Goal: Task Accomplishment & Management: Complete application form

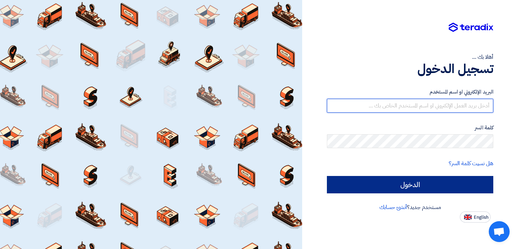
type input "[EMAIL_ADDRESS][DOMAIN_NAME]"
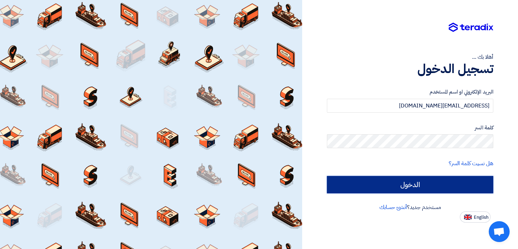
click at [411, 187] on input "الدخول" at bounding box center [410, 184] width 166 height 17
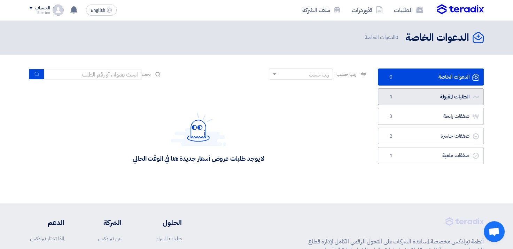
click at [419, 100] on link "الطلبات المقبولة الطلبات المقبولة 1" at bounding box center [431, 96] width 106 height 17
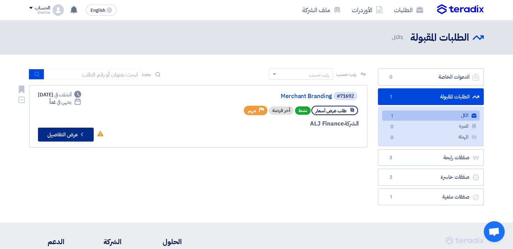
click at [67, 135] on button "Check details عرض التفاصيل" at bounding box center [66, 135] width 56 height 14
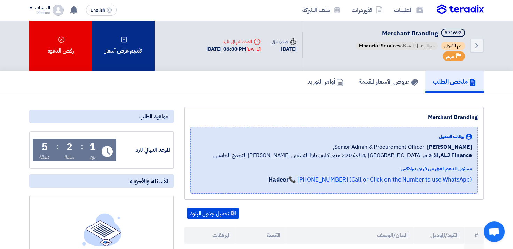
click at [124, 39] on icon at bounding box center [123, 39] width 7 height 7
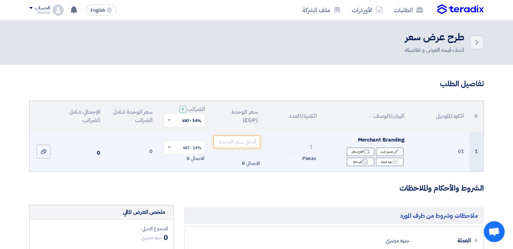
click at [363, 143] on span "Merchant Branding" at bounding box center [381, 140] width 46 height 8
click at [239, 143] on input "number" at bounding box center [236, 142] width 47 height 13
click at [394, 153] on use at bounding box center [395, 151] width 5 height 5
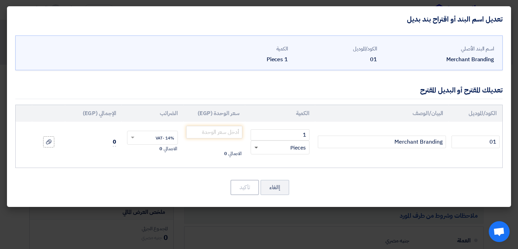
click at [255, 147] on span at bounding box center [255, 148] width 3 height 2
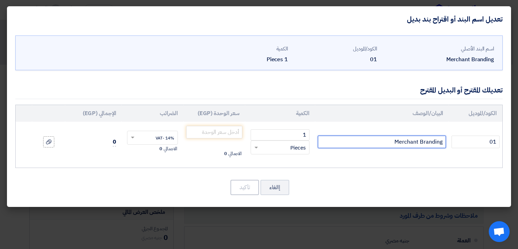
click at [341, 143] on input "Merchant Branding" at bounding box center [382, 142] width 128 height 13
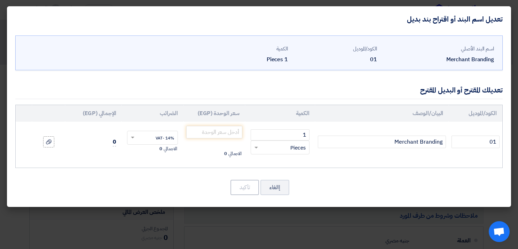
click at [270, 196] on div "اسم البند الأصلي Merchant Branding الكود/الموديل 01 الكمية 1 Pieces 01" at bounding box center [259, 119] width 504 height 175
click at [272, 191] on button "إالغاء" at bounding box center [274, 187] width 29 height 15
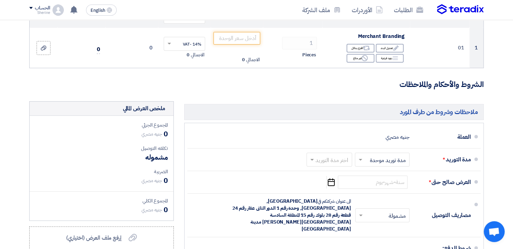
scroll to position [104, 0]
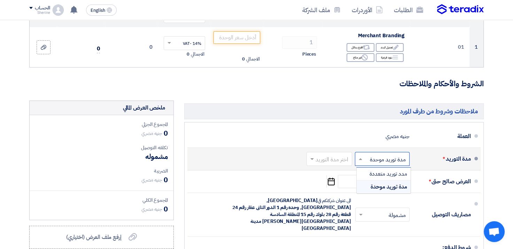
click at [360, 163] on input "text" at bounding box center [380, 160] width 51 height 10
click at [363, 170] on div "مدد توريد متعددة" at bounding box center [383, 174] width 54 height 13
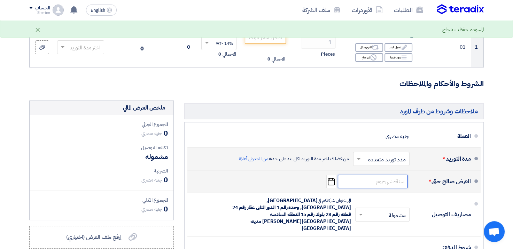
click at [377, 186] on input at bounding box center [373, 181] width 70 height 13
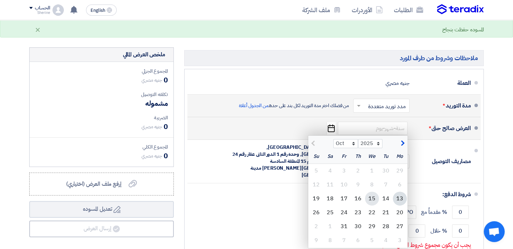
scroll to position [174, 0]
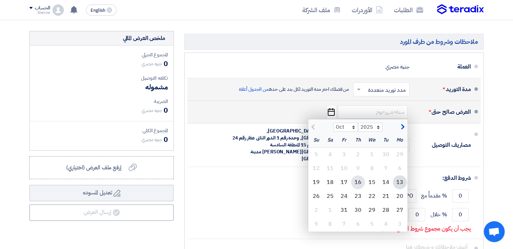
click at [356, 182] on div "16" at bounding box center [358, 182] width 14 height 14
type input "[DATE]"
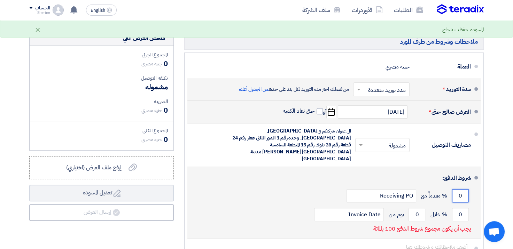
click at [457, 189] on input "0" at bounding box center [460, 195] width 17 height 13
drag, startPoint x: 456, startPoint y: 181, endPoint x: 467, endPoint y: 180, distance: 10.8
click at [467, 189] on input "0" at bounding box center [460, 195] width 17 height 13
type input "70"
drag, startPoint x: 459, startPoint y: 201, endPoint x: 466, endPoint y: 200, distance: 6.6
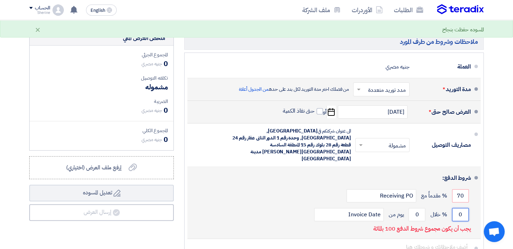
click at [466, 208] on input "0" at bounding box center [460, 214] width 17 height 13
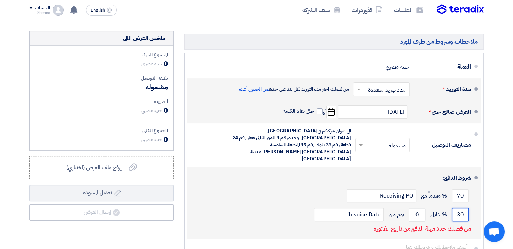
type input "30"
drag, startPoint x: 412, startPoint y: 200, endPoint x: 425, endPoint y: 200, distance: 12.2
click at [425, 208] on input "0" at bounding box center [416, 214] width 17 height 13
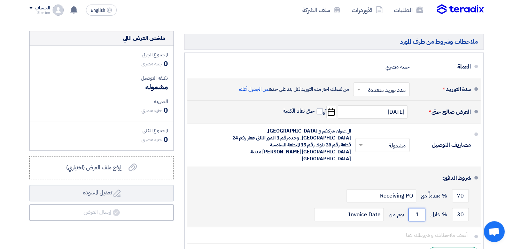
type input "1"
click at [287, 189] on div "70 % مقدماً مع Receiving PO" at bounding box center [332, 196] width 278 height 19
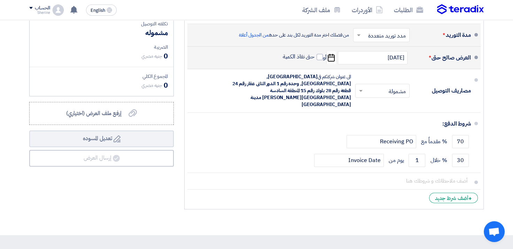
scroll to position [244, 0]
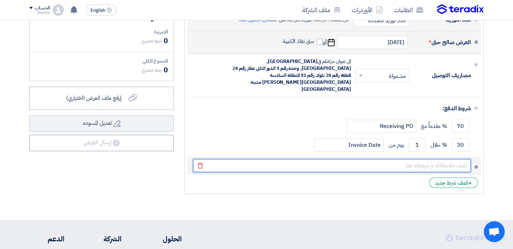
click at [448, 159] on input "text" at bounding box center [332, 165] width 278 height 13
paste input "الأسعار المذكورة للكميات المرسلة وفقا للملف المرفق، فى حالة تخفيض الكميات يتم ا…"
type input "الأسعار المذكورة للكميات المرسلة وفقا للملف المرفق، فى حالة تخفيض الكميات يتم ا…"
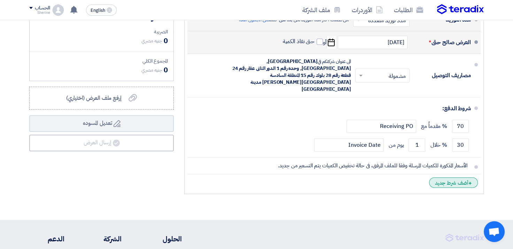
click at [451, 177] on div "+ أضف شرط جديد" at bounding box center [453, 182] width 49 height 10
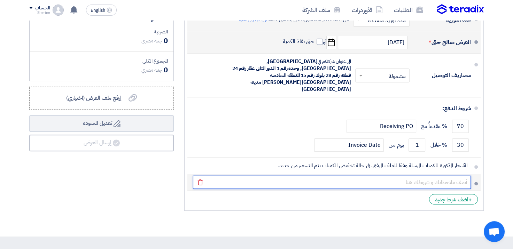
click at [450, 176] on input "text" at bounding box center [332, 182] width 278 height 13
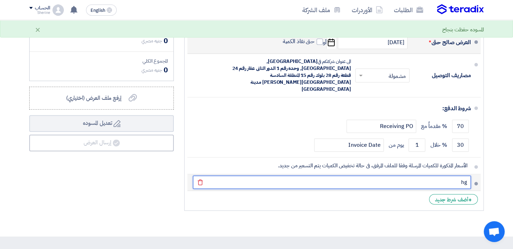
type input "h"
click at [374, 176] on input "العرض سارى حتى يوم [DATE] الموافق" at bounding box center [332, 182] width 278 height 13
type input "العرض سارى حتى يوم [DATE] نظراً لقلة بعض البنود فى السوق من حيث الألوان."
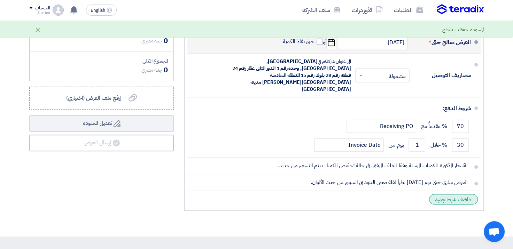
click at [445, 194] on div "+ أضف شرط جديد" at bounding box center [453, 199] width 49 height 10
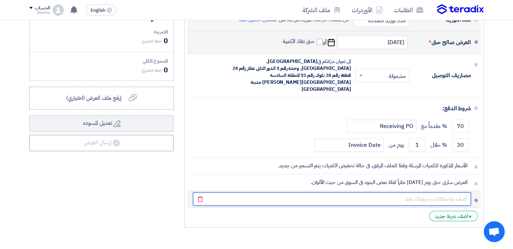
click at [432, 192] on input "text" at bounding box center [332, 198] width 278 height 13
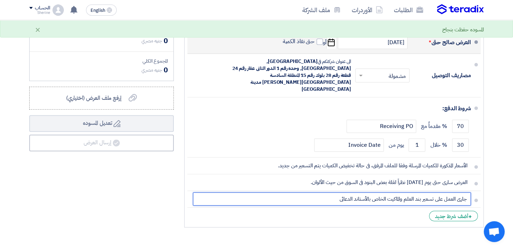
type input "جارى العمل على تسعير بند العلم والماكيت الخاص بالأستاند الدعائى"
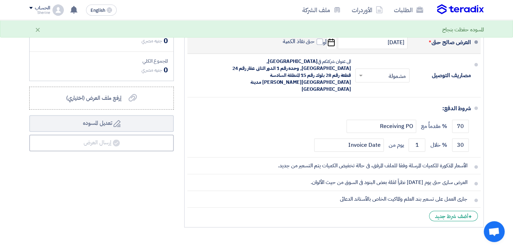
click at [303, 219] on section "تفاصيل الطلب # الكود/الموديل البيان/الوصف الكمية/العدد سعر الوحدة (EGP) الضرائب…" at bounding box center [256, 37] width 513 height 432
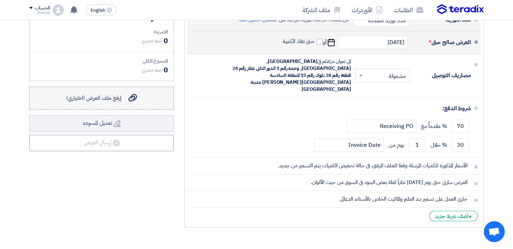
click at [114, 99] on span "إرفع ملف العرض (اختياري)" at bounding box center [93, 98] width 55 height 8
click at [0, 0] on input "إرفع ملف العرض (اختياري) إرفع ملف العرض (اختياري)" at bounding box center [0, 0] width 0 height 0
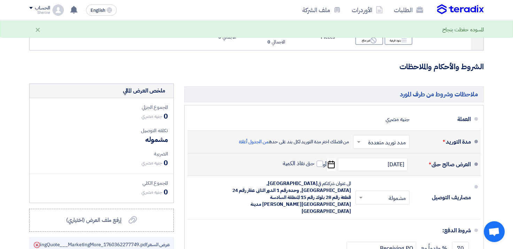
scroll to position [104, 0]
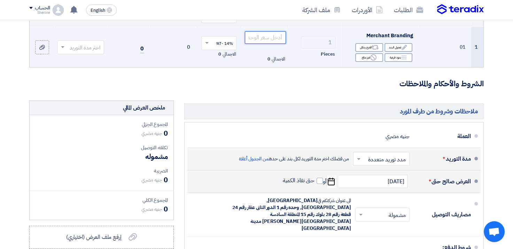
click at [269, 36] on input "number" at bounding box center [265, 37] width 41 height 13
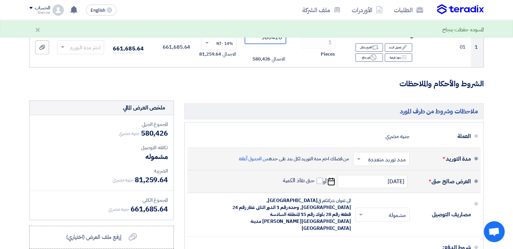
type input "580426"
click at [229, 91] on form "تفاصيل الطلب # الكود/الموديل البيان/الوصف الكمية/العدد سعر الوحدة (EGP) الضرائب…" at bounding box center [256, 172] width 454 height 396
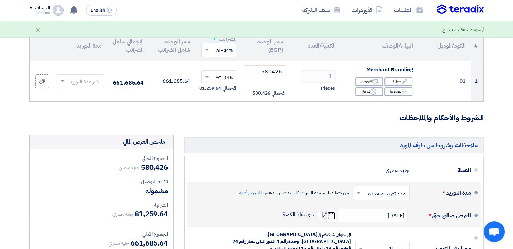
scroll to position [70, 0]
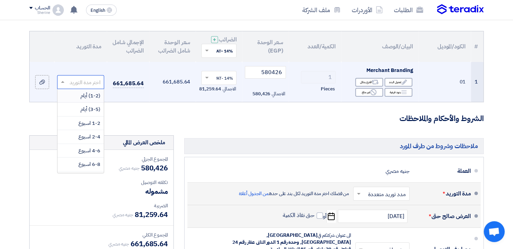
click at [63, 86] on span at bounding box center [61, 82] width 9 height 8
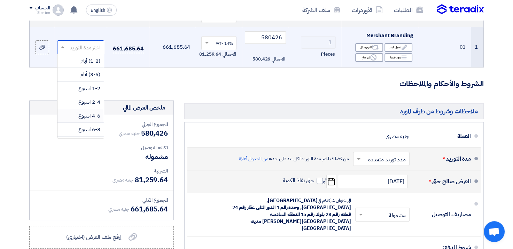
scroll to position [0, 0]
click at [87, 104] on span "2-4 اسبوع" at bounding box center [89, 102] width 22 height 8
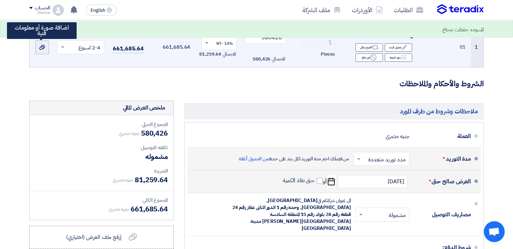
click at [38, 49] on label at bounding box center [42, 47] width 14 height 14
click at [0, 0] on input "file" at bounding box center [0, 0] width 0 height 0
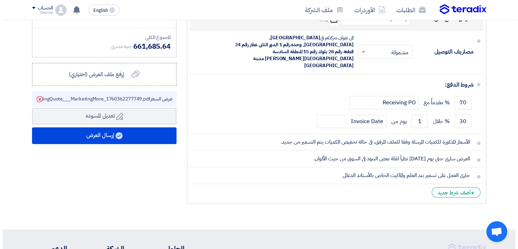
scroll to position [278, 0]
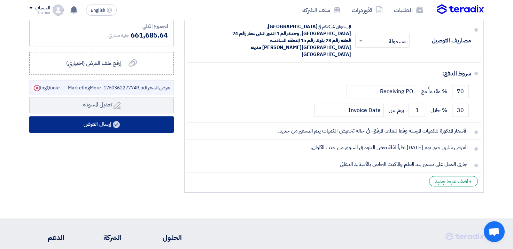
click at [134, 125] on button "إرسال العرض" at bounding box center [101, 124] width 144 height 17
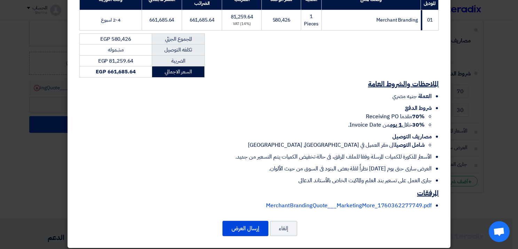
scroll to position [139, 0]
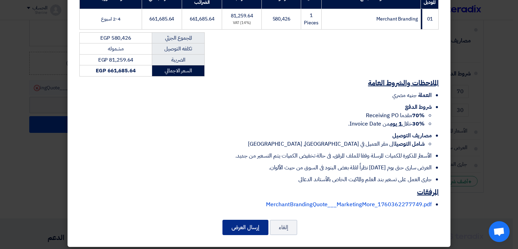
click at [247, 225] on button "إرسال العرض" at bounding box center [245, 227] width 46 height 15
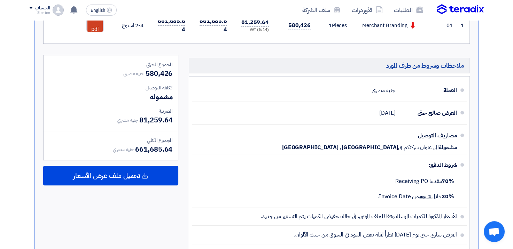
scroll to position [231, 0]
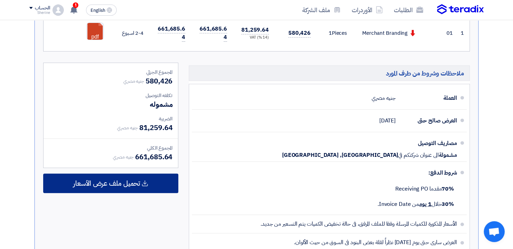
click at [126, 181] on span "تحميل ملف عرض الأسعار" at bounding box center [106, 183] width 67 height 6
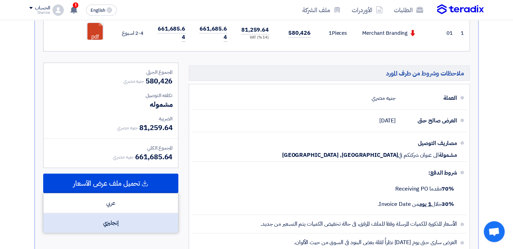
click at [110, 222] on div "إنجليزي" at bounding box center [111, 222] width 134 height 19
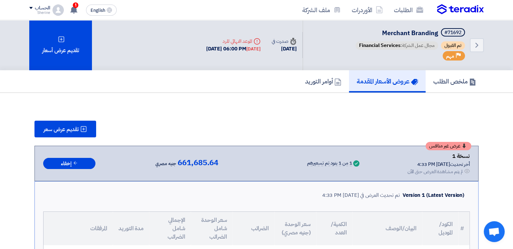
scroll to position [0, 0]
click at [73, 10] on use at bounding box center [73, 10] width 7 height 8
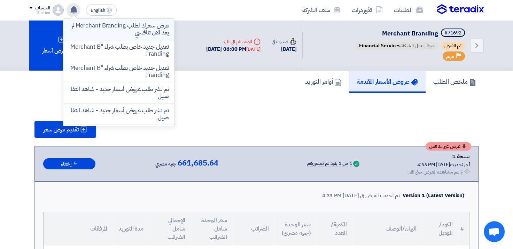
click at [106, 34] on p "عرض سعرك لطلب Merchant Branding لم يعد الان تنافسي" at bounding box center [119, 29] width 100 height 14
